Goal: Task Accomplishment & Management: Complete application form

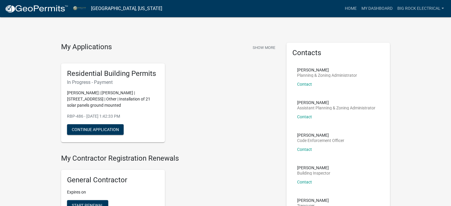
click at [35, 7] on img at bounding box center [37, 8] width 64 height 9
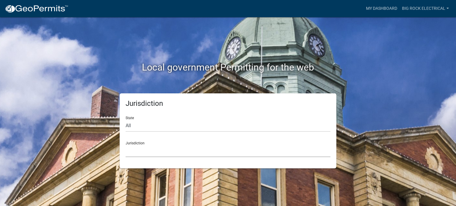
click at [162, 149] on select "[GEOGRAPHIC_DATA], [US_STATE] City of [GEOGRAPHIC_DATA], [US_STATE] [GEOGRAPHIC…" at bounding box center [228, 151] width 205 height 12
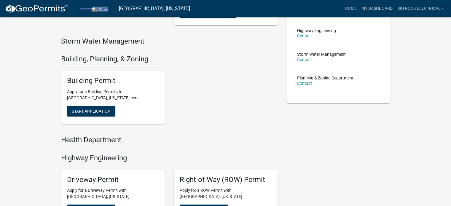
scroll to position [81, 0]
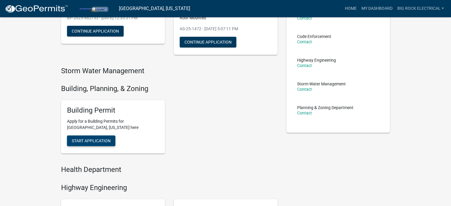
click at [86, 137] on button "Start Application" at bounding box center [91, 141] width 48 height 11
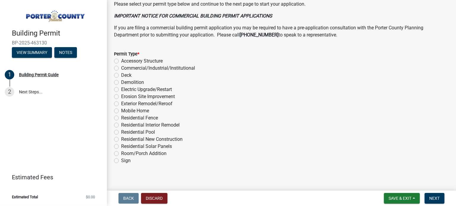
scroll to position [479, 0]
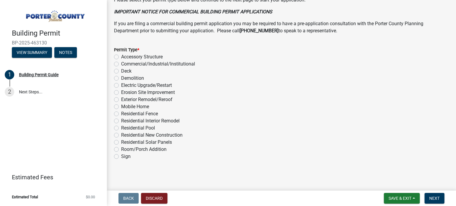
click at [116, 146] on div "Room/Porch Addition" at bounding box center [281, 149] width 335 height 7
click at [125, 148] on label "Room/Porch Addition" at bounding box center [143, 149] width 45 height 7
click at [125, 148] on input "Room/Porch Addition" at bounding box center [123, 148] width 4 height 4
radio input "true"
click at [121, 141] on label "Residential Solar Panels" at bounding box center [146, 142] width 51 height 7
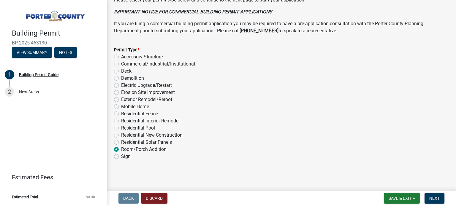
click at [121, 141] on input "Residential Solar Panels" at bounding box center [123, 141] width 4 height 4
radio input "true"
click at [435, 196] on span "Next" at bounding box center [434, 198] width 10 height 5
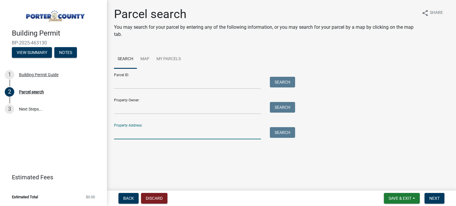
click at [150, 135] on input "Property Address:" at bounding box center [187, 133] width 147 height 12
paste input "196 Grandale Drive"
type input "196 Grandale Drive"
click at [281, 131] on button "Search" at bounding box center [282, 132] width 25 height 11
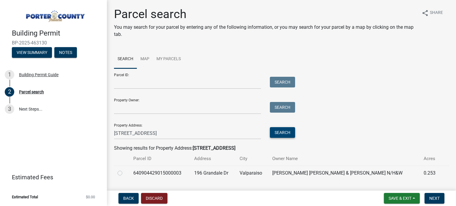
scroll to position [15, 0]
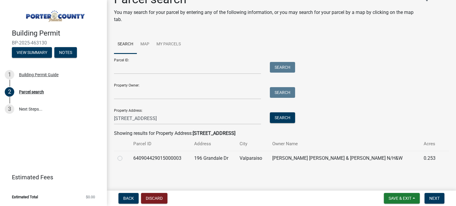
click at [123, 158] on div at bounding box center [122, 158] width 9 height 7
click at [125, 155] on label at bounding box center [125, 155] width 0 height 0
click at [125, 158] on input "radio" at bounding box center [127, 157] width 4 height 4
radio input "true"
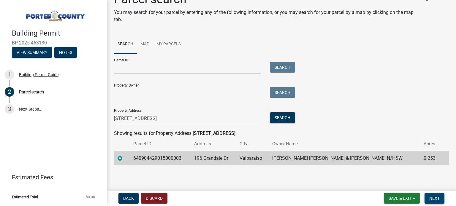
click at [438, 200] on span "Next" at bounding box center [434, 198] width 10 height 5
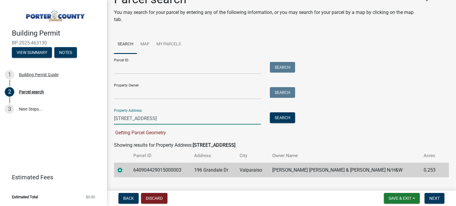
click at [170, 119] on input "196 Grandale Drive" at bounding box center [187, 118] width 147 height 12
click at [437, 198] on span "Next" at bounding box center [434, 198] width 10 height 5
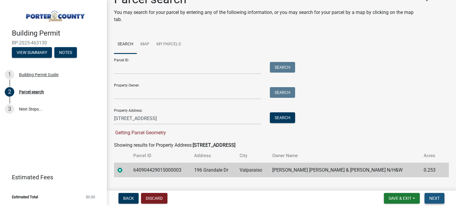
click at [437, 198] on span "Next" at bounding box center [434, 198] width 10 height 5
click at [286, 119] on button "Search" at bounding box center [282, 117] width 25 height 11
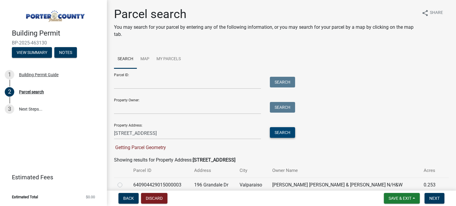
scroll to position [27, 0]
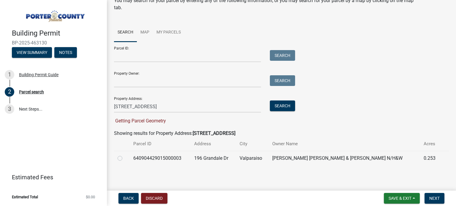
click at [125, 155] on label at bounding box center [125, 155] width 0 height 0
click at [125, 158] on input "radio" at bounding box center [127, 157] width 4 height 4
radio input "true"
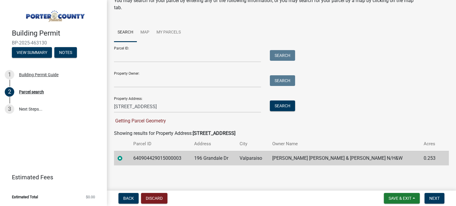
scroll to position [15, 0]
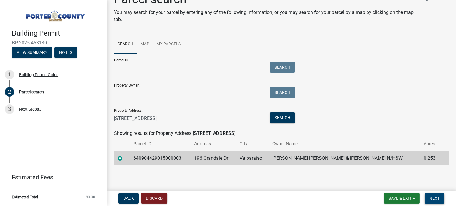
click at [440, 197] on button "Next" at bounding box center [434, 198] width 20 height 11
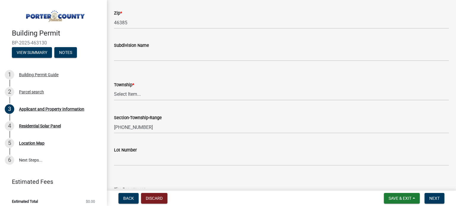
scroll to position [237, 0]
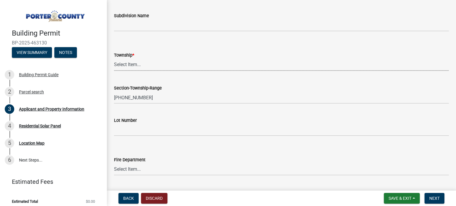
click at [167, 65] on select "Select Item... Boone Center Jackson Liberty Morgan Pine Pleasant Portage Porter…" at bounding box center [281, 65] width 335 height 12
click at [114, 59] on select "Select Item... Boone Center Jackson Liberty Morgan Pine Pleasant Portage Porter…" at bounding box center [281, 65] width 335 height 12
select select "6f5aa9ae-62ac-41bd-979a-9c71eae504cc"
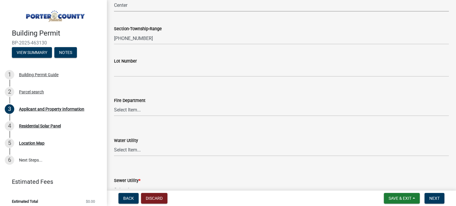
scroll to position [386, 0]
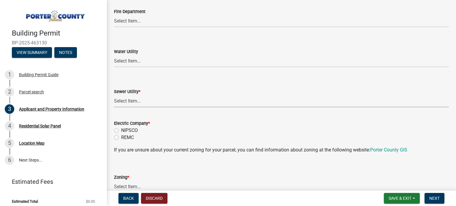
click at [181, 103] on select "Select Item... Aqua Indiana Inc Damon Run Falling Waters Lake Eliza - LEACD Nat…" at bounding box center [281, 101] width 335 height 12
click at [114, 95] on select "Select Item... Aqua Indiana Inc Damon Run Falling Waters Lake Eliza - LEACD Nat…" at bounding box center [281, 101] width 335 height 12
select select "ad46db9b-b68a-4590-8d08-f4fb10f3ead6"
click at [131, 130] on label "NIPSCO" at bounding box center [129, 130] width 17 height 7
click at [125, 130] on input "NIPSCO" at bounding box center [123, 129] width 4 height 4
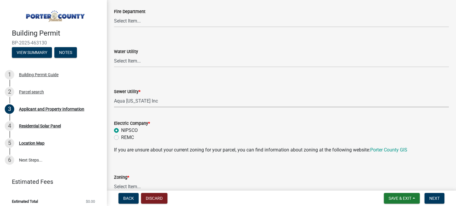
radio input "true"
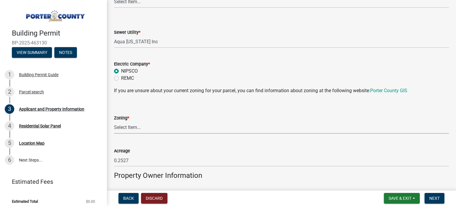
click at [146, 130] on select "Select Item... A1 A2 CH CM CN I1 I2 I3 IN MP OT P1 P2 PUD R1 R2 R3 R4 RL RR" at bounding box center [281, 128] width 335 height 12
click at [114, 122] on select "Select Item... A1 A2 CH CM CN I1 I2 I3 IN MP OT P1 P2 PUD R1 R2 R3 R4 RL RR" at bounding box center [281, 128] width 335 height 12
select select "0d764019-f1ff-4f3b-9299-33f0d080acc7"
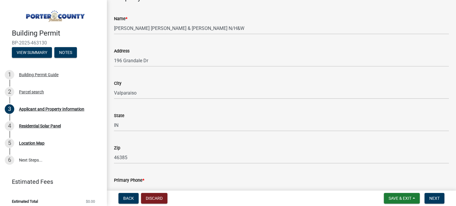
scroll to position [742, 0]
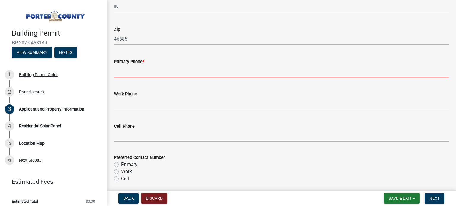
click at [141, 74] on input "Primary Phone *" at bounding box center [281, 71] width 335 height 12
paste input "(219) 246-3479"
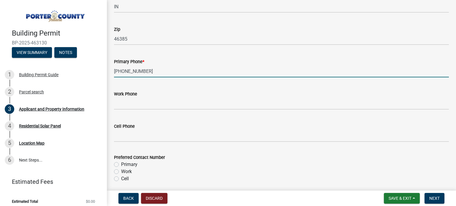
scroll to position [861, 0]
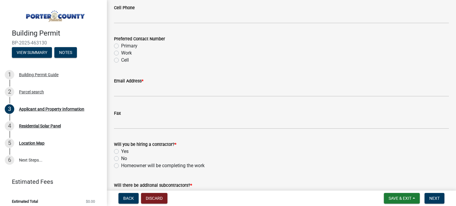
type input "(219) 246-3479"
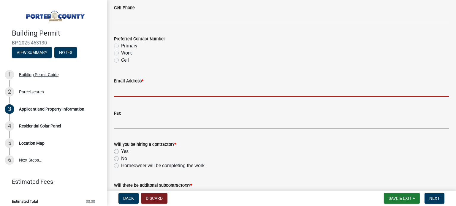
click at [134, 92] on input "Email Address *" at bounding box center [281, 91] width 335 height 12
paste input "matthewf0905@gmail.com"
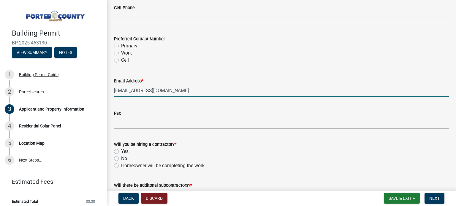
scroll to position [904, 0]
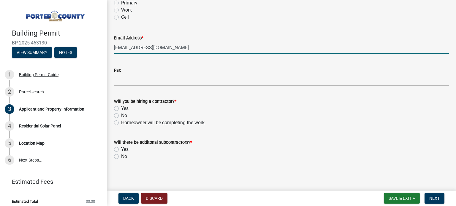
type input "matthewf0905@gmail.com"
click at [125, 107] on label "Yes" at bounding box center [124, 108] width 7 height 7
click at [125, 107] on input "Yes" at bounding box center [123, 107] width 4 height 4
radio input "true"
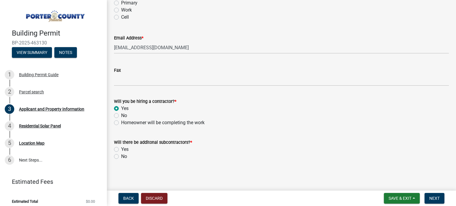
click at [122, 157] on label "No" at bounding box center [124, 156] width 6 height 7
click at [122, 157] on input "No" at bounding box center [123, 155] width 4 height 4
radio input "true"
click at [431, 198] on span "Next" at bounding box center [434, 198] width 10 height 5
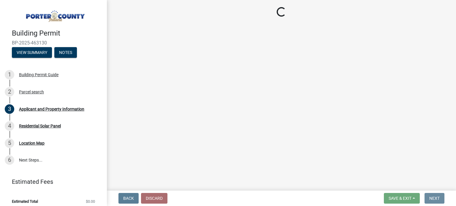
scroll to position [0, 0]
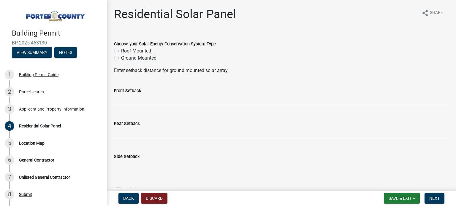
click at [143, 50] on label "Roof Mounted" at bounding box center [136, 50] width 30 height 7
click at [125, 50] on input "Roof Mounted" at bounding box center [123, 49] width 4 height 4
radio input "true"
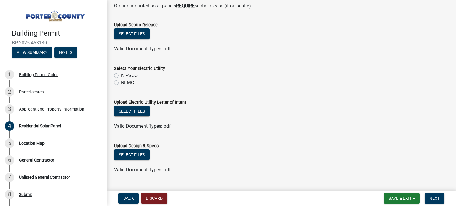
scroll to position [310, 0]
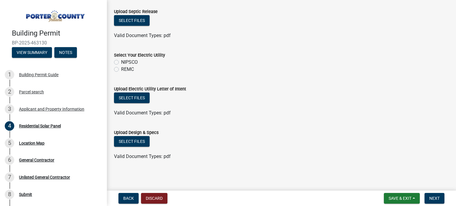
click at [131, 60] on label "NIPSCO" at bounding box center [129, 62] width 17 height 7
click at [125, 60] on input "NIPSCO" at bounding box center [123, 61] width 4 height 4
radio input "true"
click at [137, 98] on button "Select files" at bounding box center [132, 98] width 36 height 11
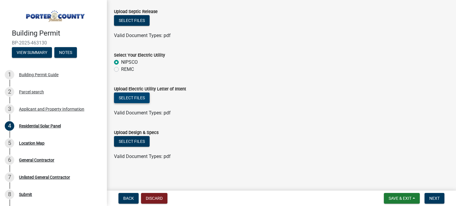
click at [137, 95] on button "Select files" at bounding box center [132, 98] width 36 height 11
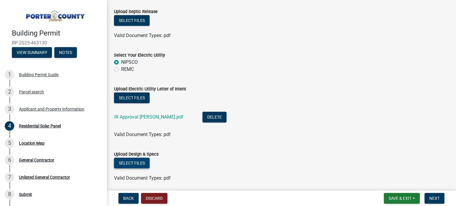
click at [131, 166] on button "Select files" at bounding box center [132, 163] width 36 height 11
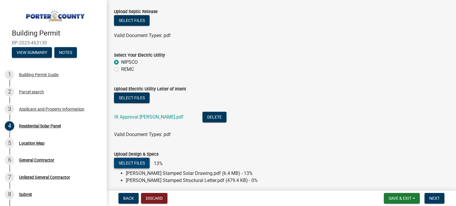
scroll to position [351, 0]
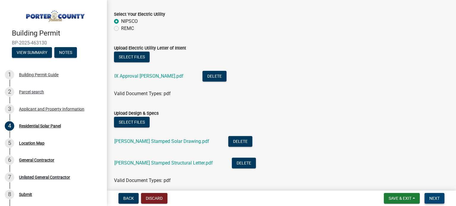
click at [440, 197] on button "Next" at bounding box center [434, 198] width 20 height 11
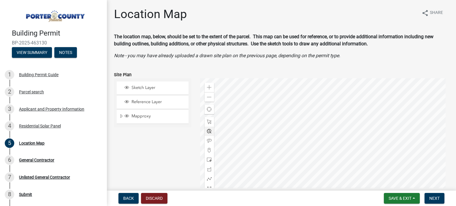
scroll to position [110, 0]
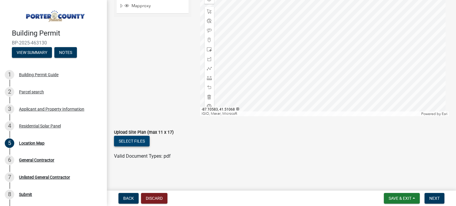
click at [126, 141] on button "Select files" at bounding box center [132, 141] width 36 height 11
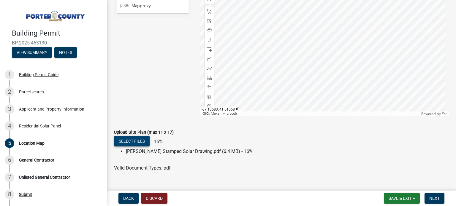
scroll to position [122, 0]
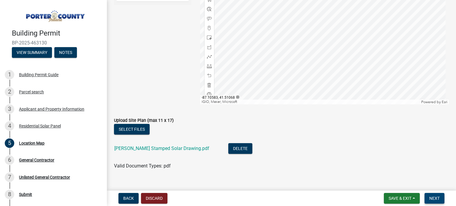
click at [432, 198] on span "Next" at bounding box center [434, 198] width 10 height 5
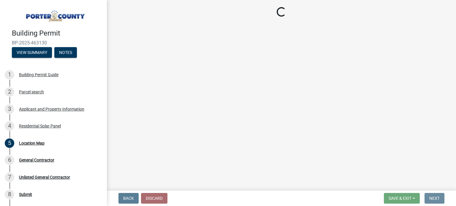
scroll to position [0, 0]
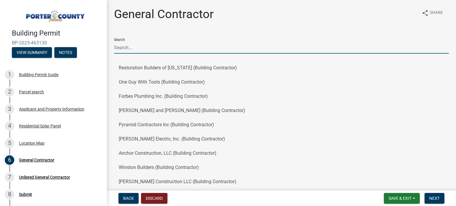
click at [143, 44] on input "Search" at bounding box center [281, 48] width 335 height 12
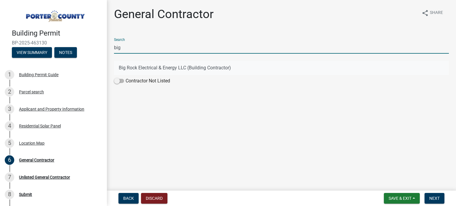
type input "big"
click at [139, 71] on button "Big Rock Electrical & Energy LLC (Building Contractor)" at bounding box center [281, 68] width 335 height 14
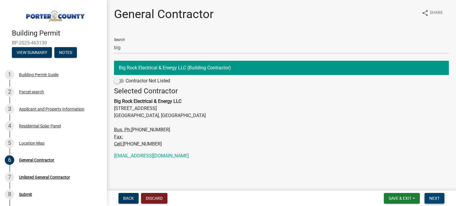
click at [432, 201] on button "Next" at bounding box center [434, 198] width 20 height 11
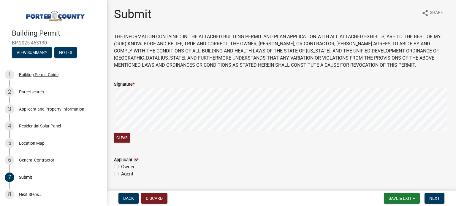
scroll to position [148, 0]
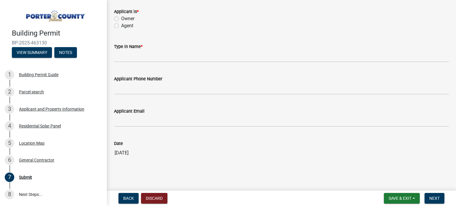
click at [125, 18] on label "Owner" at bounding box center [127, 18] width 13 height 7
click at [125, 18] on input "Owner" at bounding box center [123, 17] width 4 height 4
radio input "true"
click at [127, 27] on label "Agent" at bounding box center [127, 25] width 12 height 7
click at [125, 26] on input "Agent" at bounding box center [123, 24] width 4 height 4
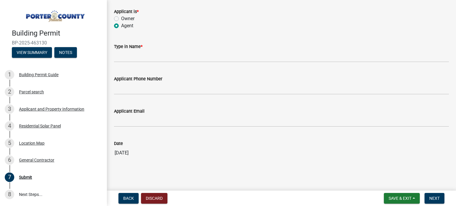
radio input "true"
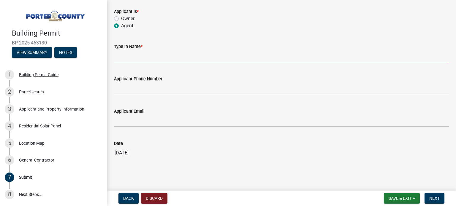
click at [133, 54] on input "Type in Name *" at bounding box center [281, 56] width 335 height 12
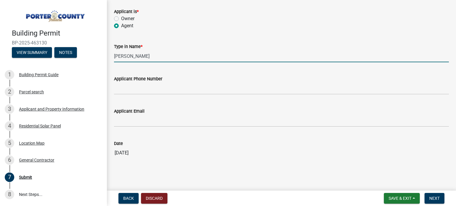
type input "Bryan Law"
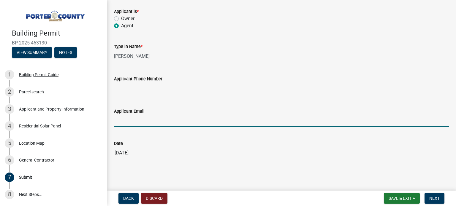
click at [152, 121] on input "Applicant Email" at bounding box center [281, 121] width 335 height 12
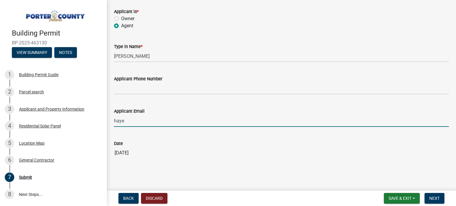
type input "[PERSON_NAME][EMAIL_ADDRESS][PERSON_NAME][DOMAIN_NAME]"
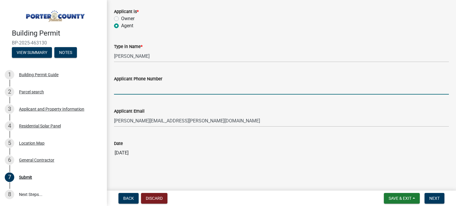
click at [173, 90] on input "Applicant Phone Number" at bounding box center [281, 89] width 335 height 12
type input "[PHONE_NUMBER]"
click at [442, 198] on button "Next" at bounding box center [434, 198] width 20 height 11
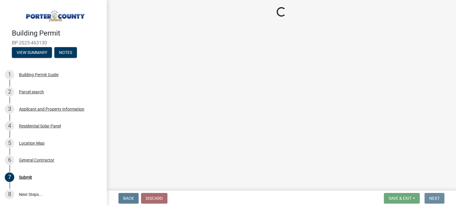
scroll to position [0, 0]
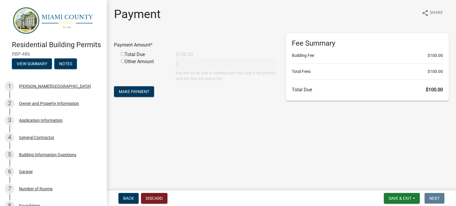
click at [121, 53] on input "radio" at bounding box center [123, 54] width 4 height 4
radio input "true"
type input "100"
click at [136, 91] on span "Make Payment" at bounding box center [134, 91] width 31 height 5
